Goal: Information Seeking & Learning: Learn about a topic

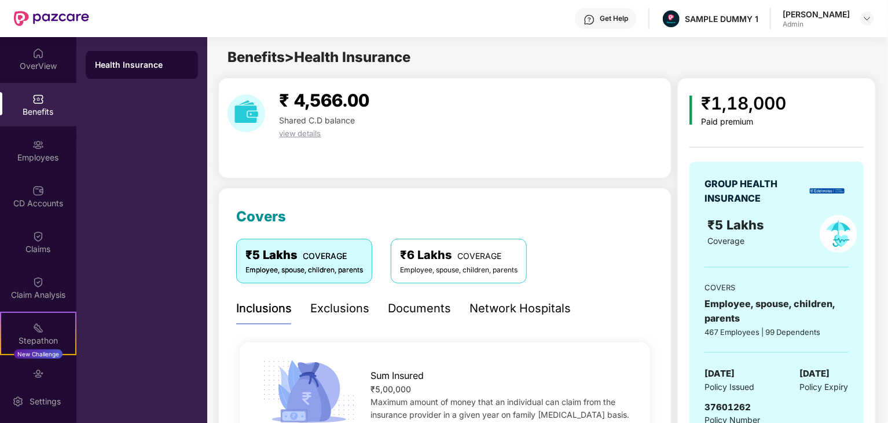
click at [329, 58] on span "Benefits > Health Insurance" at bounding box center [319, 57] width 183 height 17
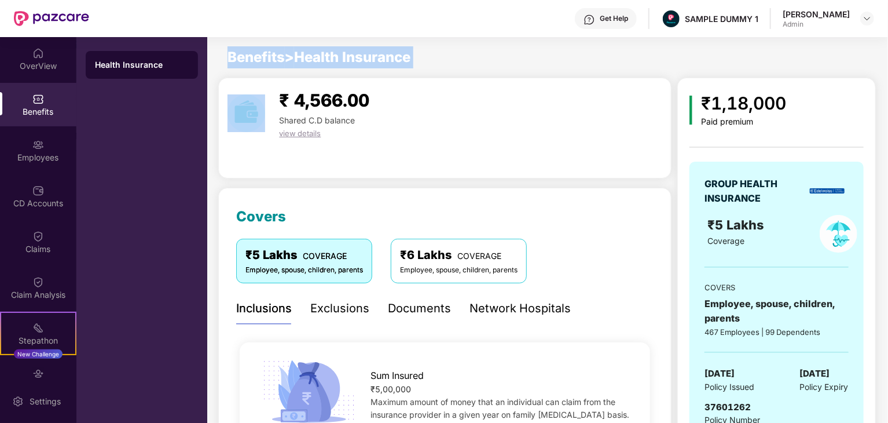
click at [329, 58] on span "Benefits > Health Insurance" at bounding box center [319, 57] width 183 height 17
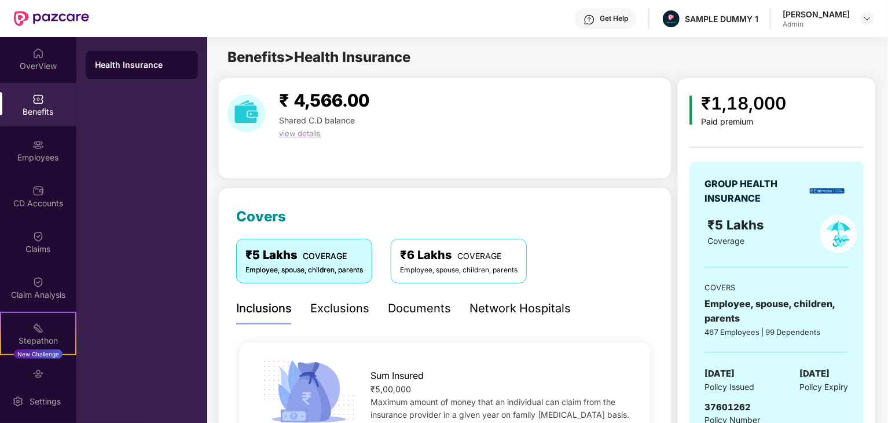
click at [312, 119] on span "Shared C.D balance" at bounding box center [317, 120] width 76 height 10
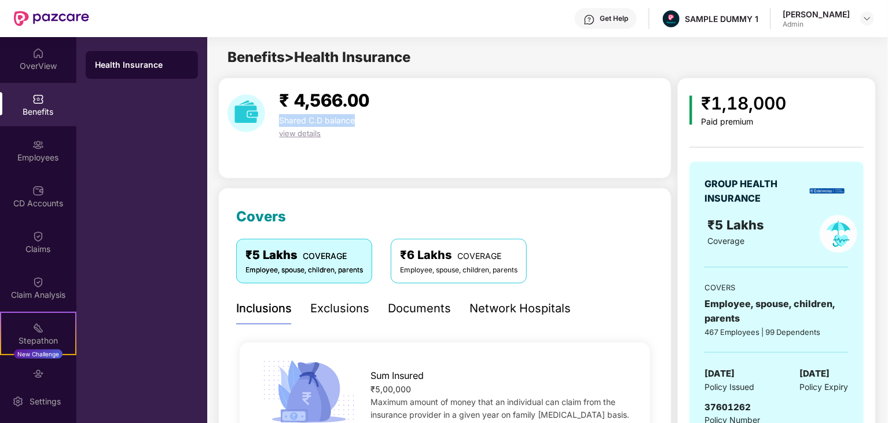
click at [312, 119] on span "Shared C.D balance" at bounding box center [317, 120] width 76 height 10
click at [327, 99] on span "₹ 4,566.00" at bounding box center [324, 100] width 90 height 21
click at [379, 119] on div "₹ 4,566.00 Shared C.D balance view details" at bounding box center [324, 113] width 109 height 53
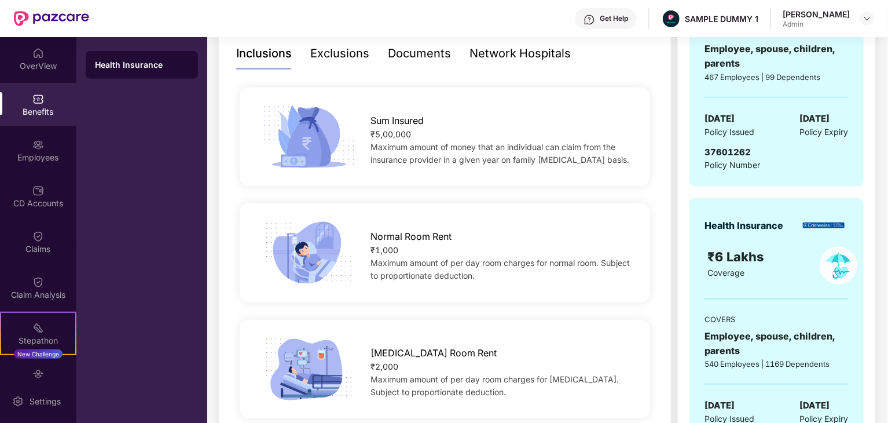
scroll to position [255, 0]
click at [410, 121] on span "Sum Insured" at bounding box center [397, 120] width 53 height 14
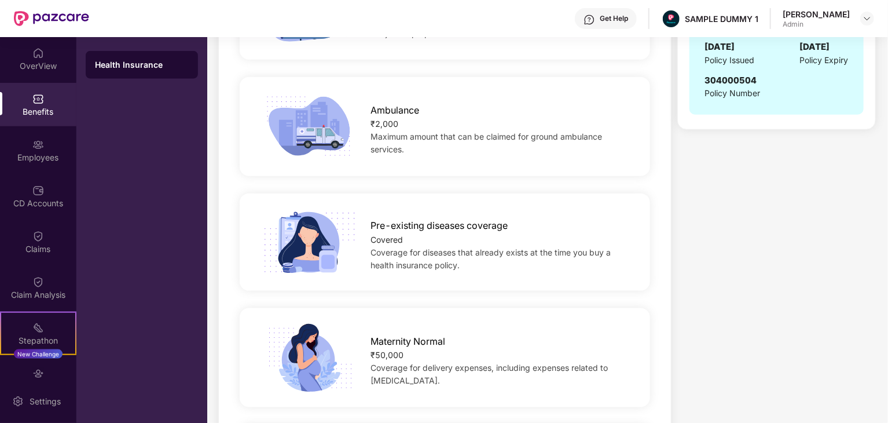
scroll to position [614, 0]
click at [406, 184] on div "Pre-existing diseases coverage Covered Coverage for diseases that already exist…" at bounding box center [444, 241] width 417 height 115
click at [388, 225] on span "Pre-existing diseases coverage" at bounding box center [439, 225] width 137 height 14
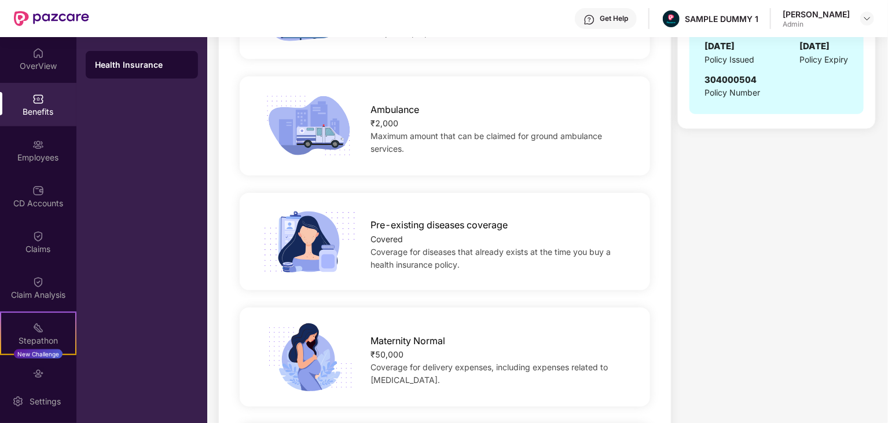
click at [383, 237] on div "Covered" at bounding box center [501, 239] width 261 height 13
click at [397, 223] on span "Pre-existing diseases coverage" at bounding box center [439, 225] width 137 height 14
click at [440, 223] on span "Pre-existing diseases coverage" at bounding box center [439, 225] width 137 height 14
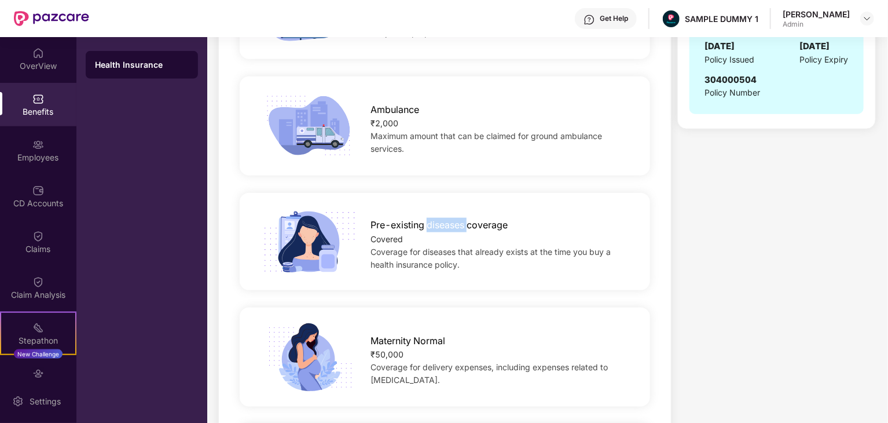
click at [440, 223] on span "Pre-existing diseases coverage" at bounding box center [439, 225] width 137 height 14
click at [477, 223] on span "Pre-existing diseases coverage" at bounding box center [439, 225] width 137 height 14
click at [398, 112] on span "Ambulance" at bounding box center [395, 109] width 49 height 14
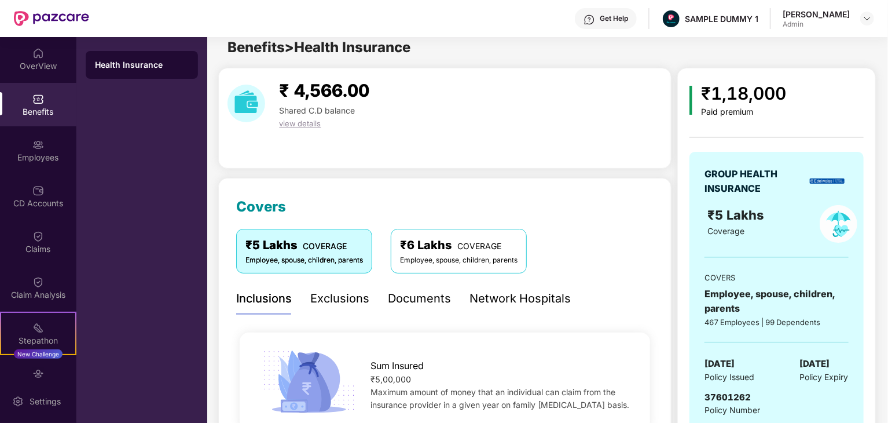
scroll to position [131, 0]
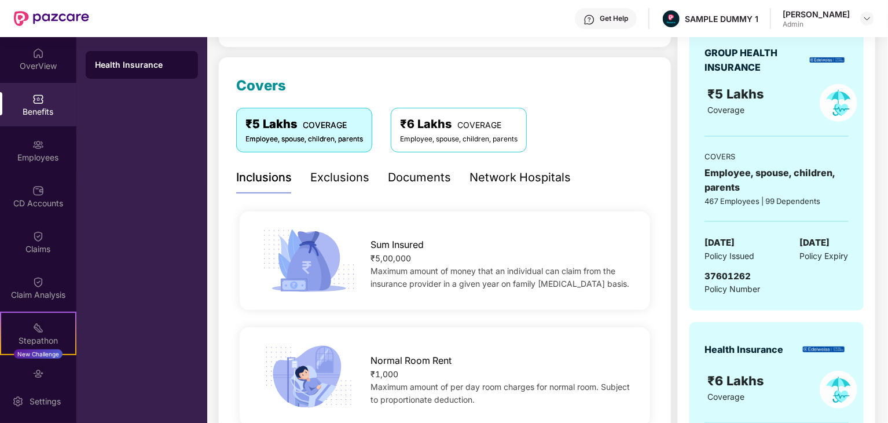
click at [340, 175] on div "Exclusions" at bounding box center [339, 177] width 59 height 18
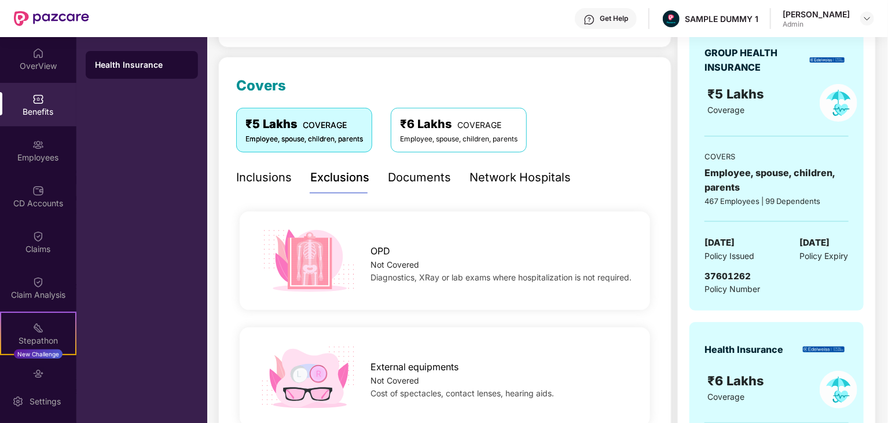
click at [424, 177] on div "Documents" at bounding box center [419, 177] width 63 height 18
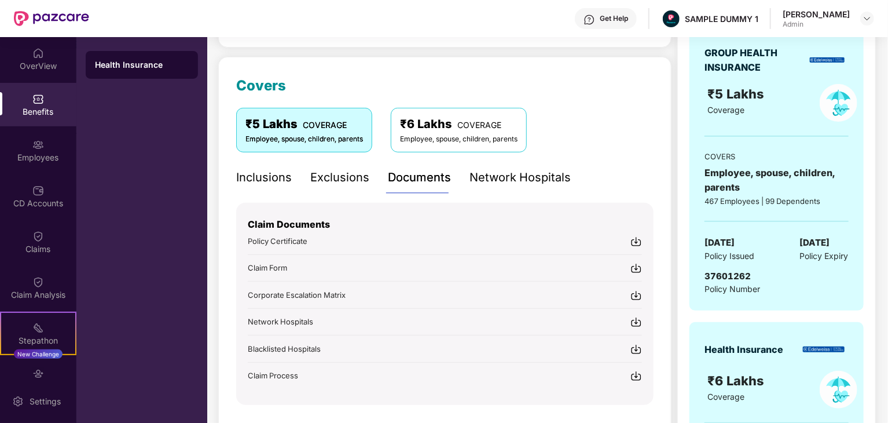
click at [500, 177] on div "Network Hospitals" at bounding box center [520, 177] width 101 height 18
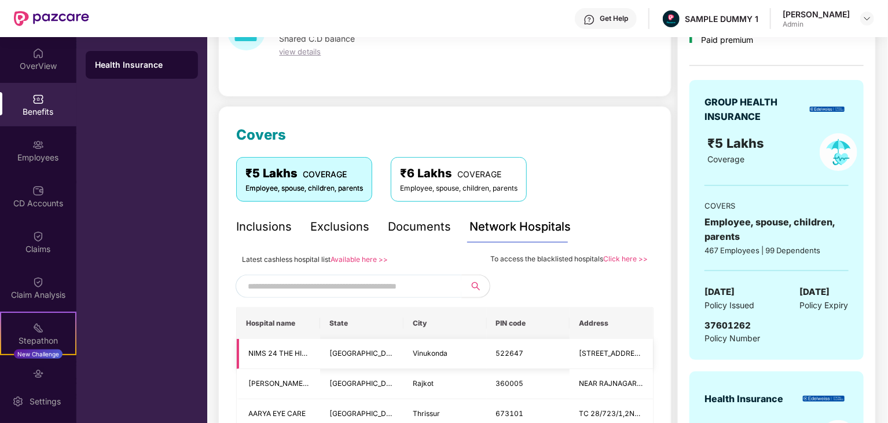
scroll to position [47, 0]
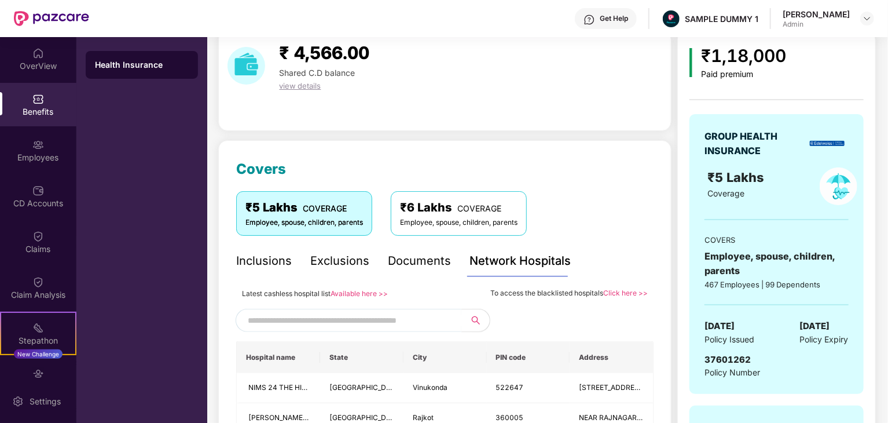
click at [409, 257] on div "Documents" at bounding box center [419, 261] width 63 height 18
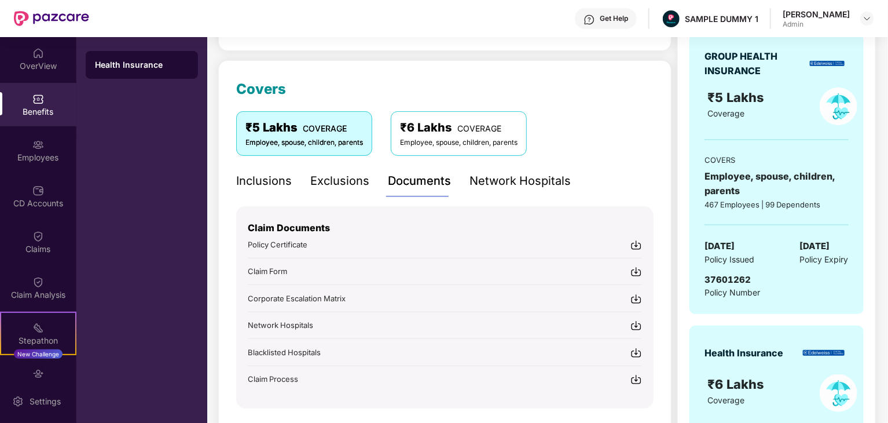
scroll to position [127, 0]
click at [509, 180] on div "Network Hospitals" at bounding box center [520, 181] width 101 height 18
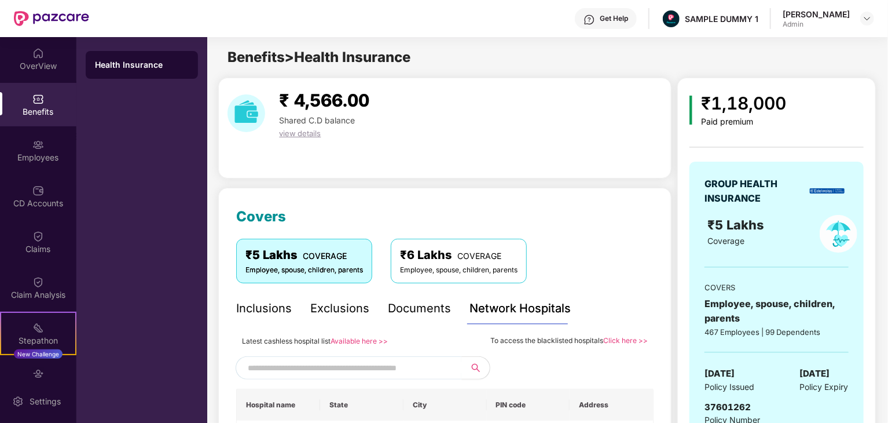
scroll to position [1, 0]
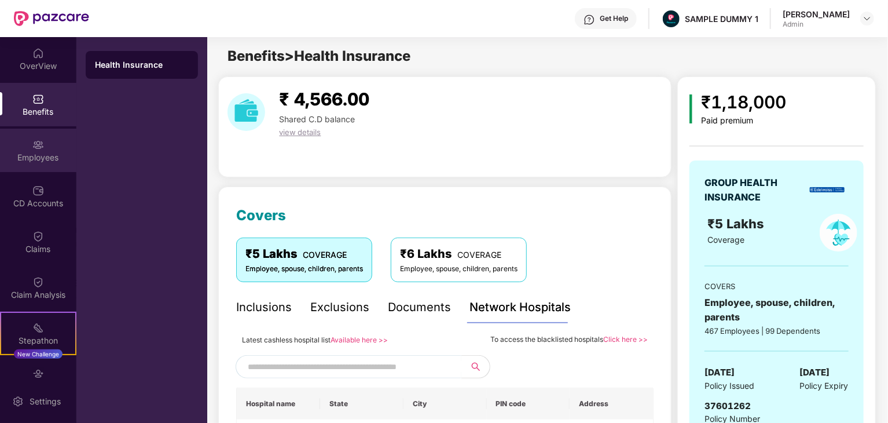
click at [51, 149] on div "Employees" at bounding box center [38, 150] width 76 height 43
